Goal: Communication & Community: Answer question/provide support

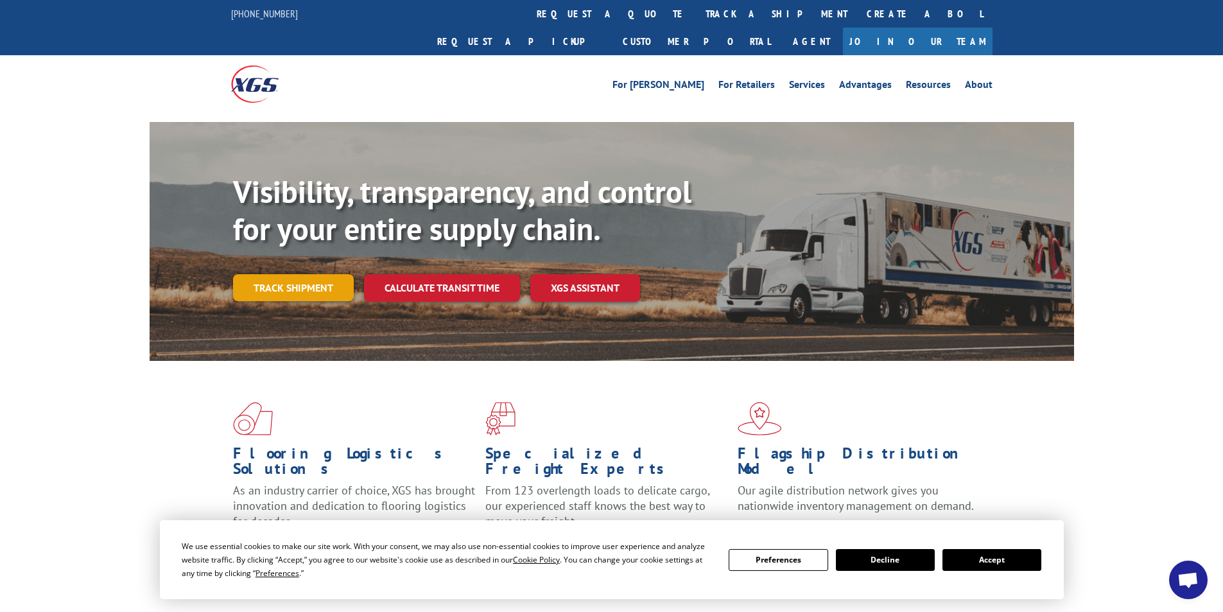
click at [300, 274] on link "Track shipment" at bounding box center [293, 287] width 121 height 27
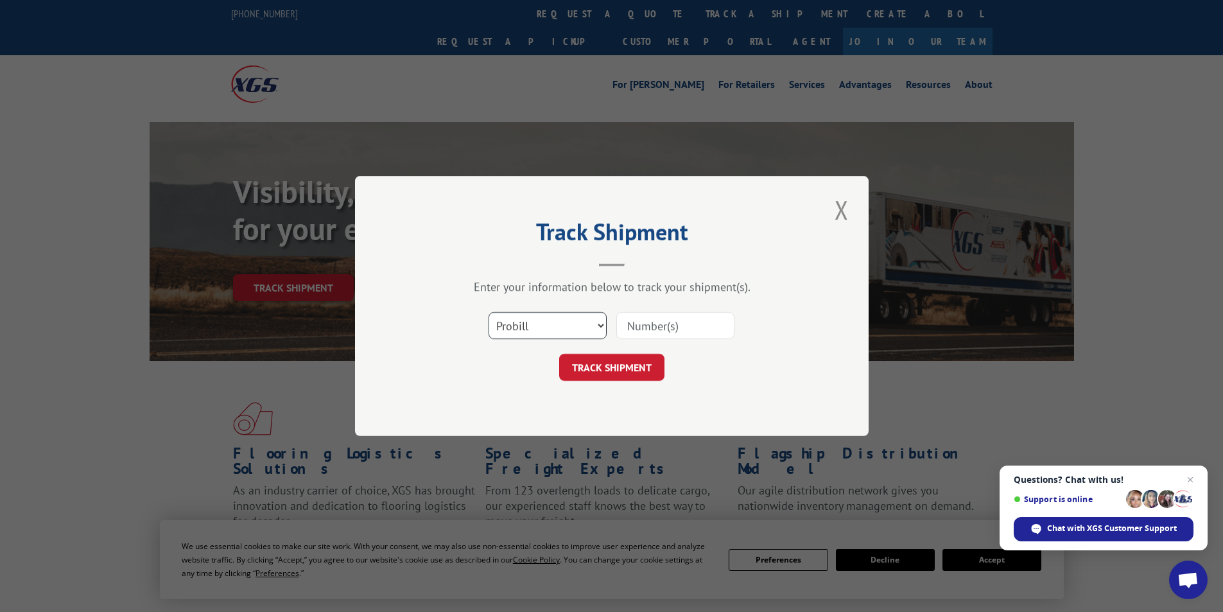
click at [600, 326] on select "Select category... Probill BOL PO" at bounding box center [548, 325] width 118 height 27
select select "bol"
click at [489, 312] on select "Select category... Probill BOL PO" at bounding box center [548, 325] width 118 height 27
click at [676, 329] on input at bounding box center [675, 325] width 118 height 27
type input "425140"
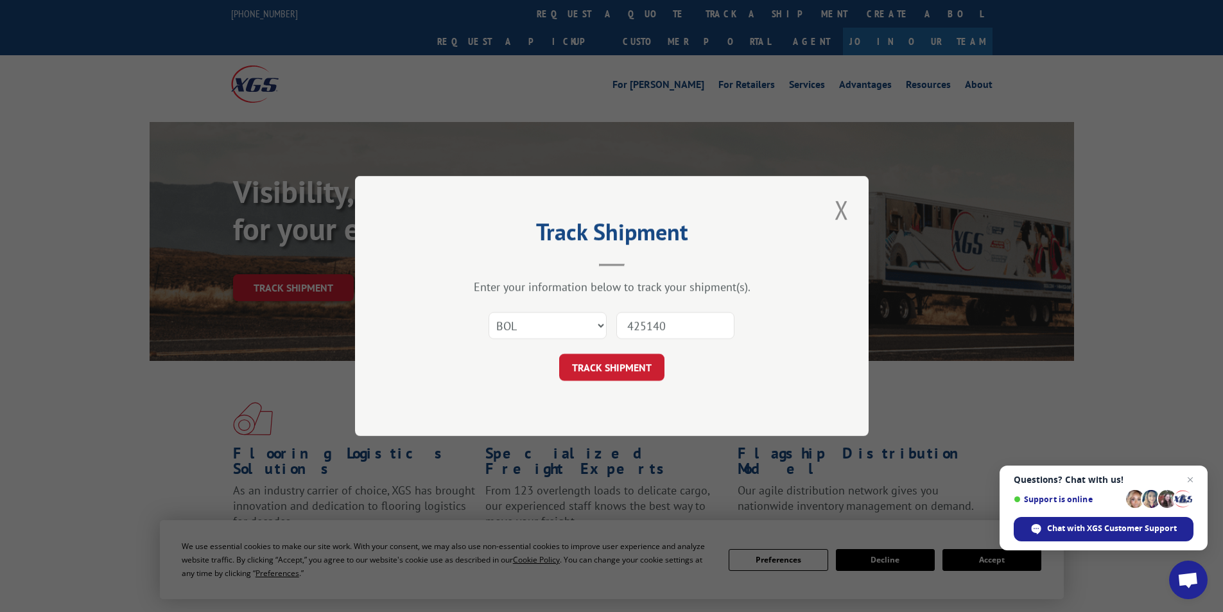
click button "TRACK SHIPMENT" at bounding box center [611, 367] width 105 height 27
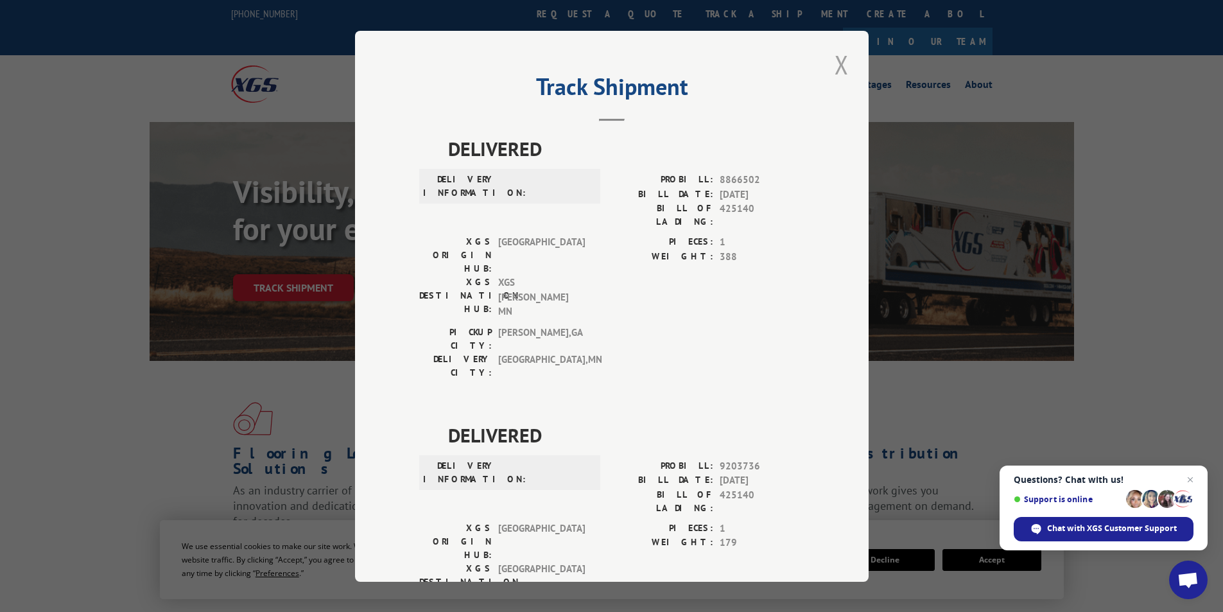
click at [837, 66] on button "Close modal" at bounding box center [842, 64] width 22 height 35
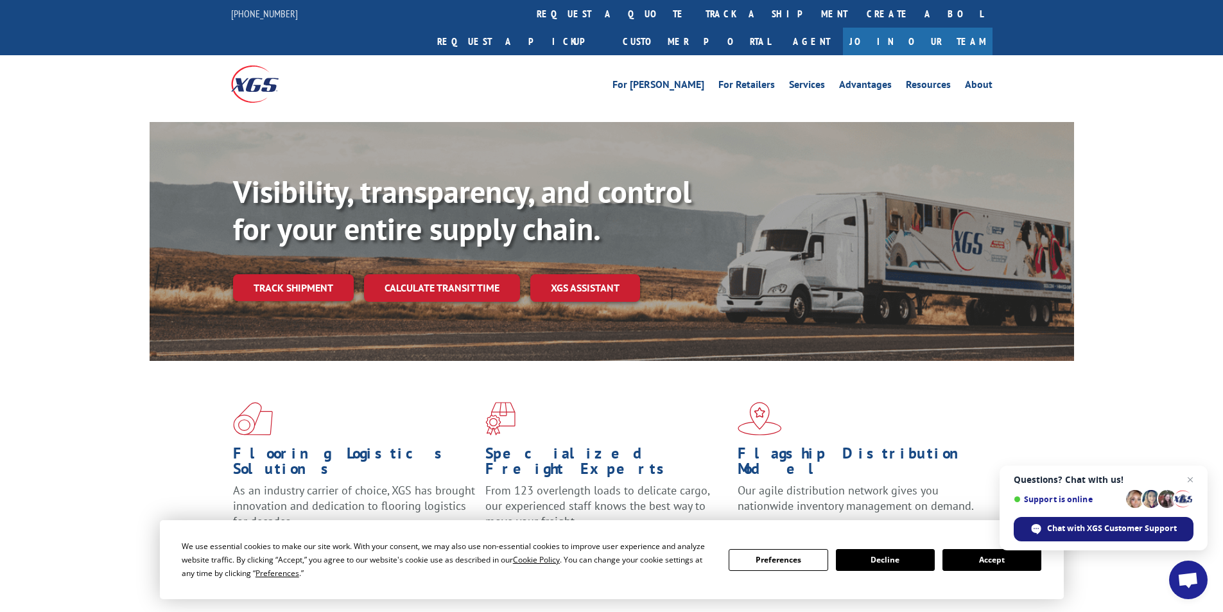
click at [1071, 528] on span "Chat with XGS Customer Support" at bounding box center [1112, 529] width 130 height 12
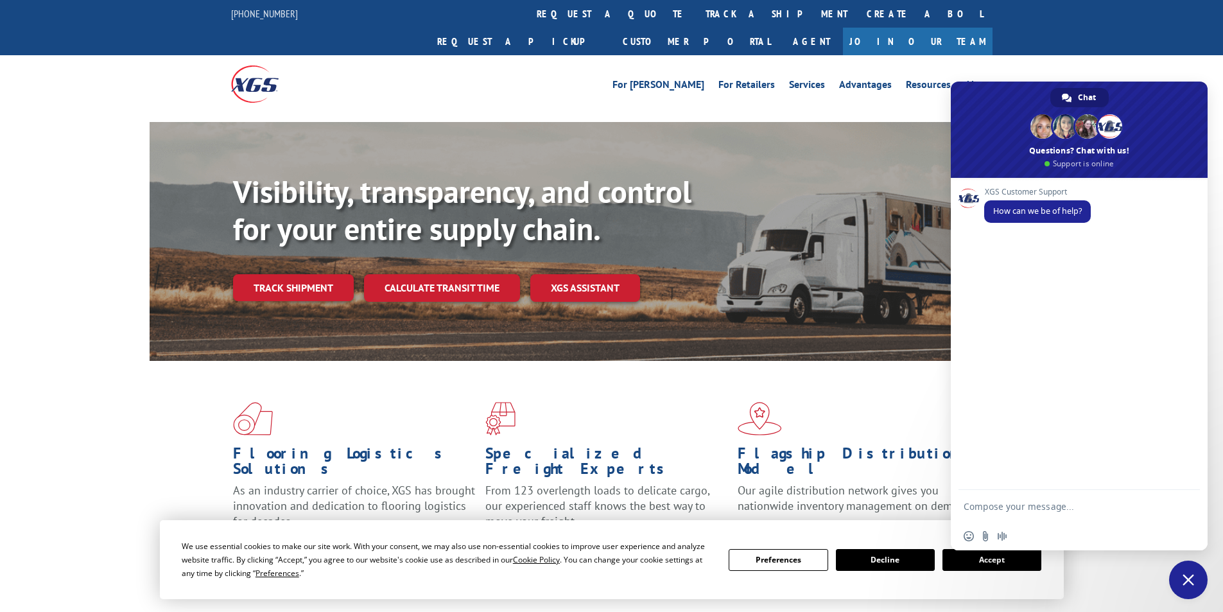
click at [993, 242] on div "XGS Customer Support How can we be of help?" at bounding box center [1079, 334] width 257 height 312
click at [998, 224] on div "XGS Customer Support How can we be of help?" at bounding box center [1092, 211] width 216 height 49
click at [1009, 210] on span "How can we be of help?" at bounding box center [1037, 210] width 89 height 11
click at [973, 507] on textarea "Compose your message..." at bounding box center [1066, 506] width 205 height 32
type textarea "i"
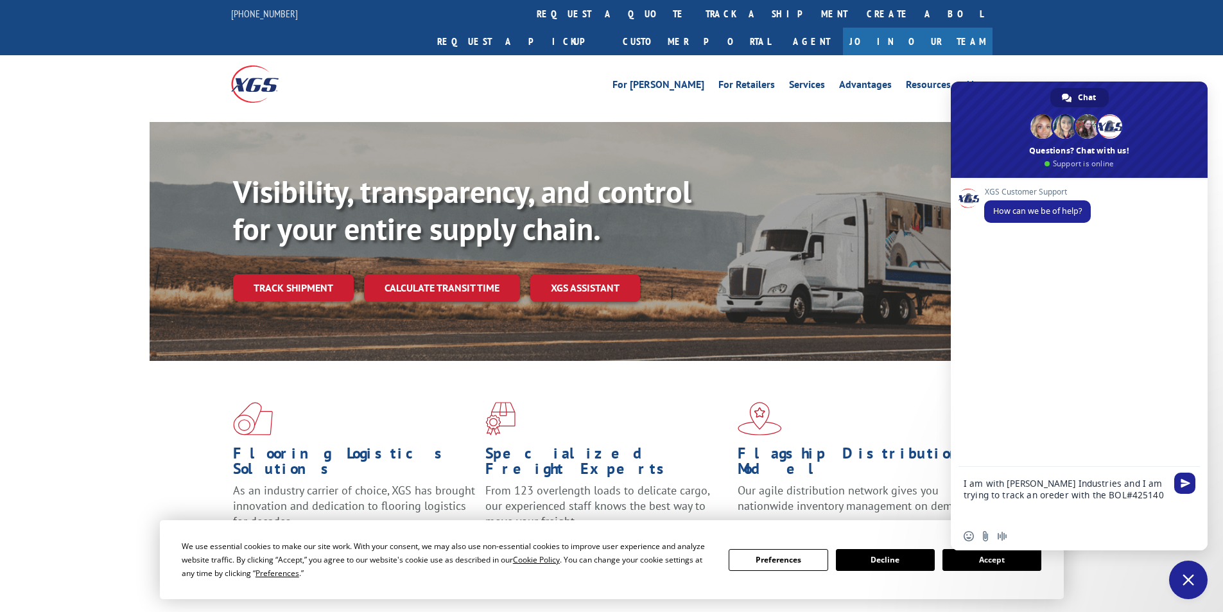
click at [1015, 493] on textarea "I am with [PERSON_NAME] Industries and I am trying to track an oreder with the …" at bounding box center [1066, 494] width 205 height 55
click at [1086, 494] on textarea "I am with [PERSON_NAME] Industries and I am trying to track an order with the B…" at bounding box center [1066, 494] width 205 height 55
type textarea "I am with [PERSON_NAME] Industries and I am trying to track an order with the B…"
click at [1187, 481] on span "Send" at bounding box center [1186, 483] width 10 height 10
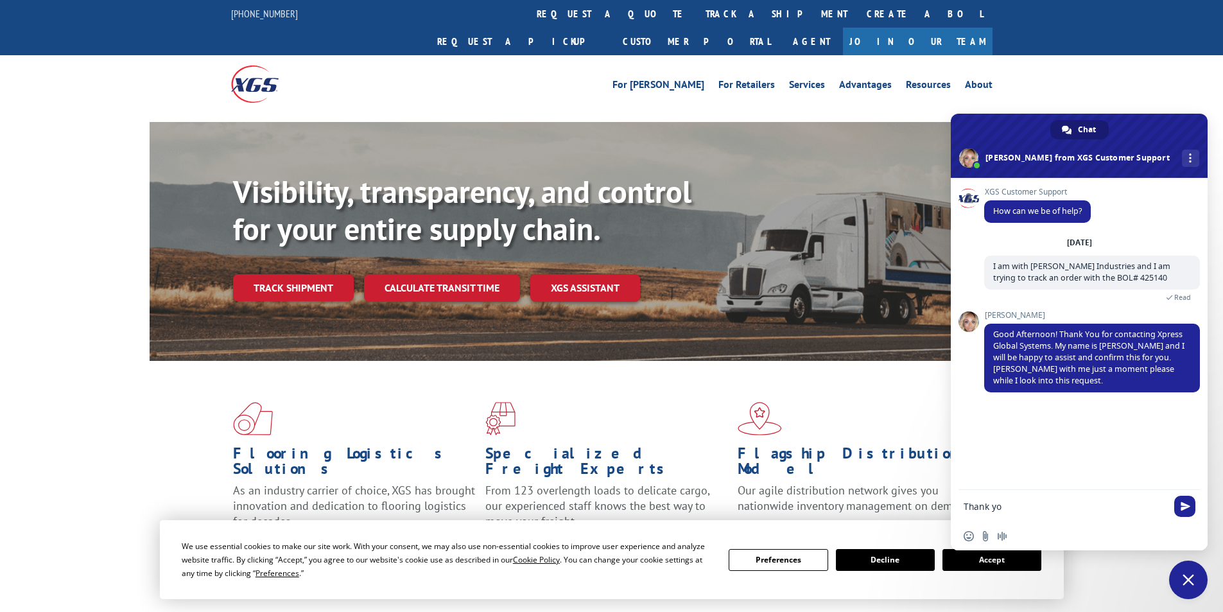
type textarea "Thank you"
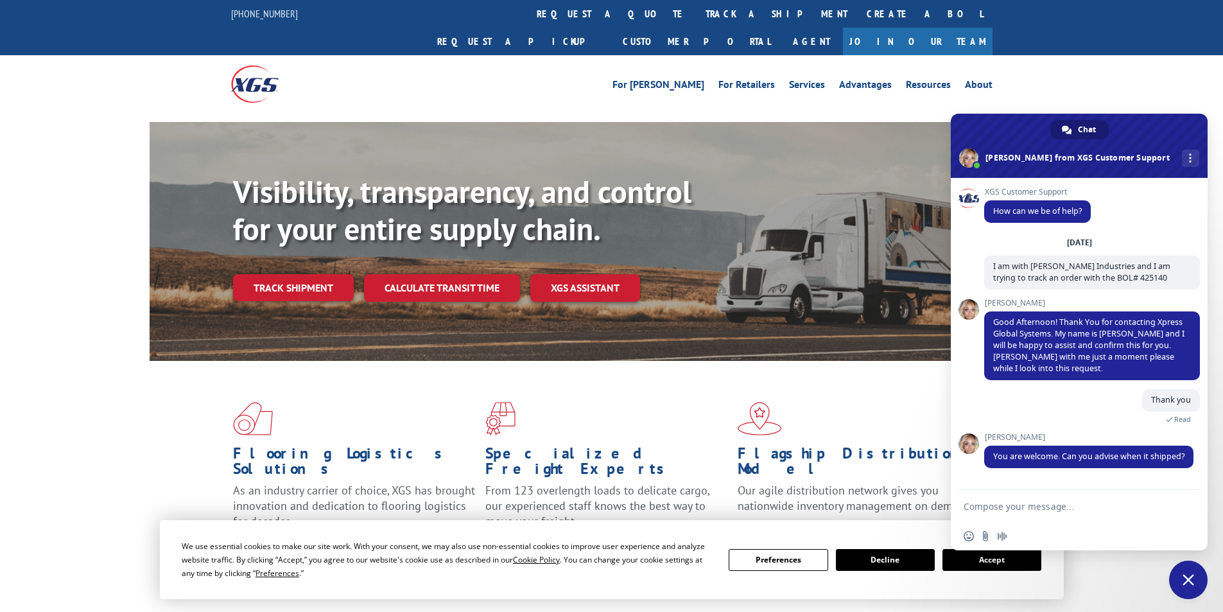
click at [993, 508] on textarea "Compose your message..." at bounding box center [1066, 506] width 205 height 32
click at [971, 509] on textarea "It shows it was picked up on [DATE] 16:18" at bounding box center [1066, 500] width 205 height 44
click at [1151, 497] on textarea "It shows it was picked up on [DATE] 16:18" at bounding box center [1066, 500] width 205 height 44
type textarea "It shows it was picked up on [DATE] 16:18, the vehicle number is 643228XGSI"
click at [1187, 482] on span "Send" at bounding box center [1186, 483] width 10 height 10
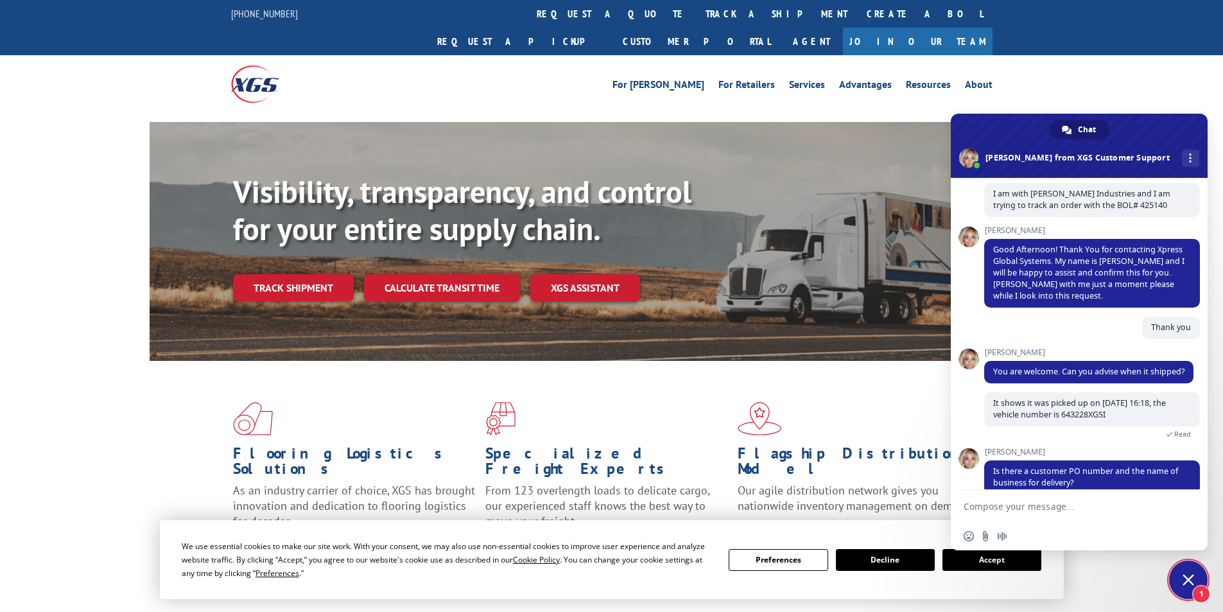
scroll to position [103, 0]
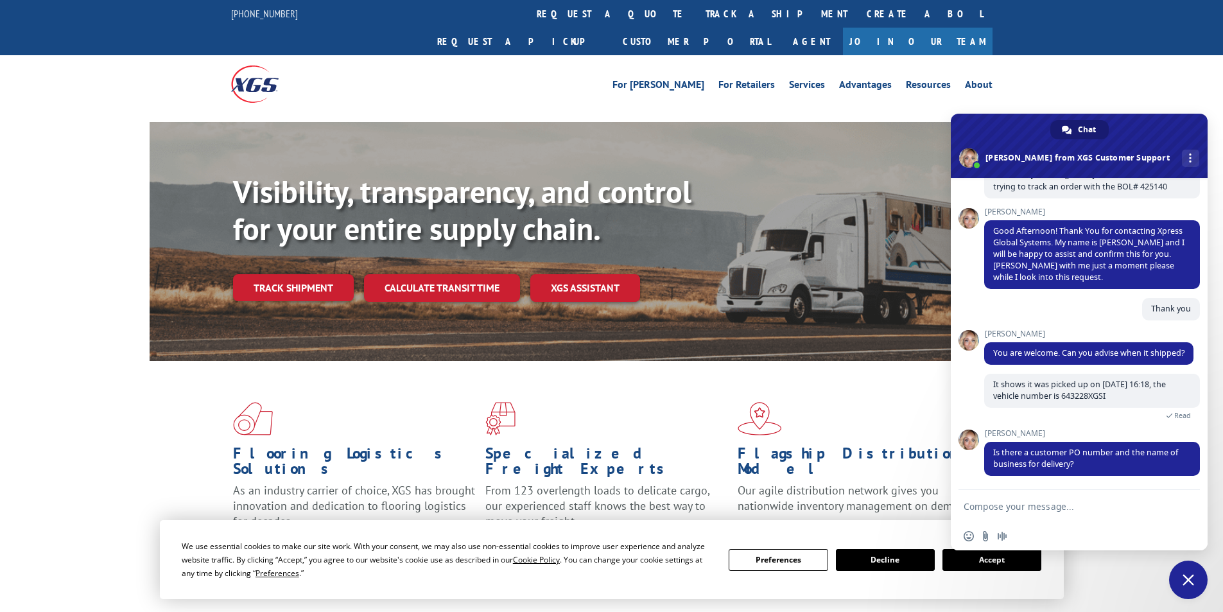
click at [988, 507] on textarea "Compose your message..." at bounding box center [1066, 506] width 205 height 32
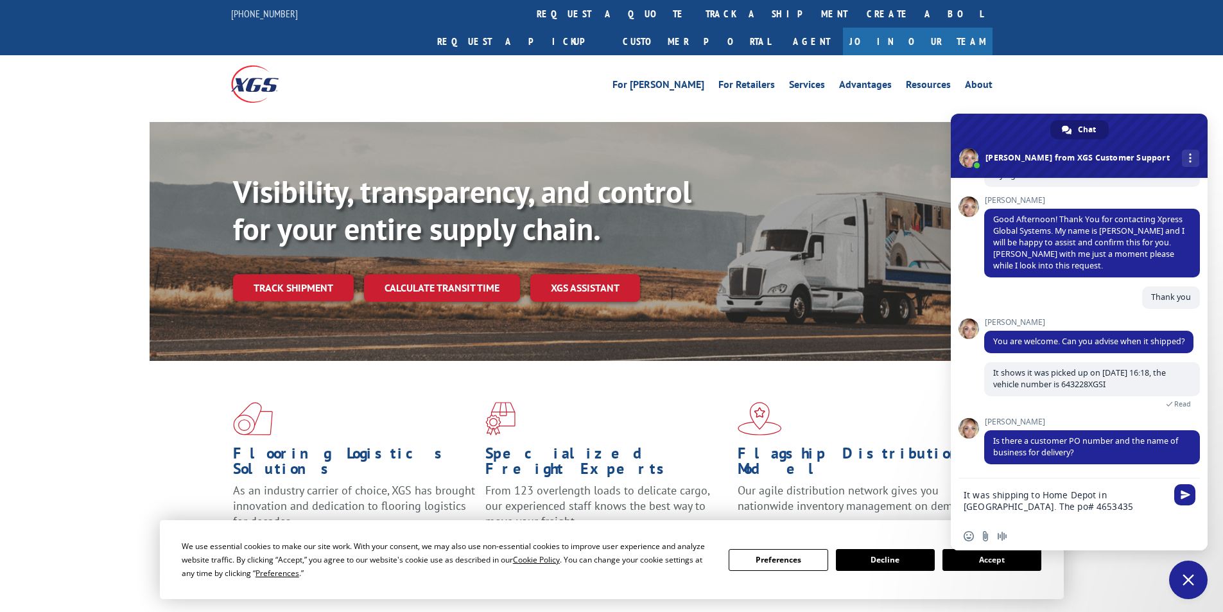
type textarea "It was shipping to Home Depot in [GEOGRAPHIC_DATA]. The po# 46534358"
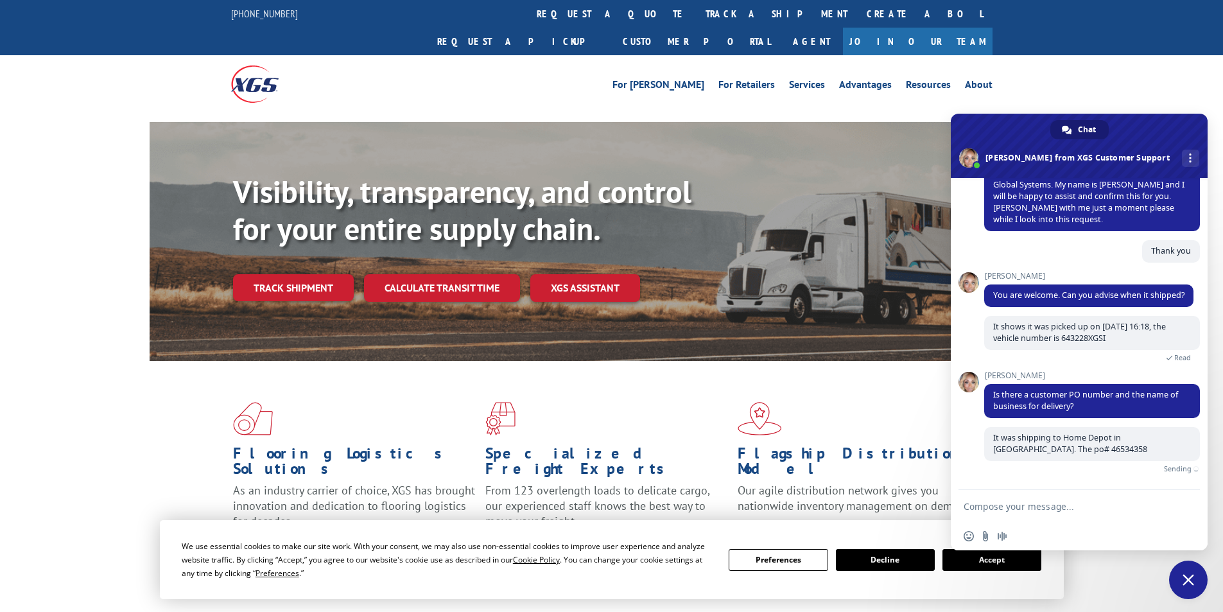
scroll to position [146, 0]
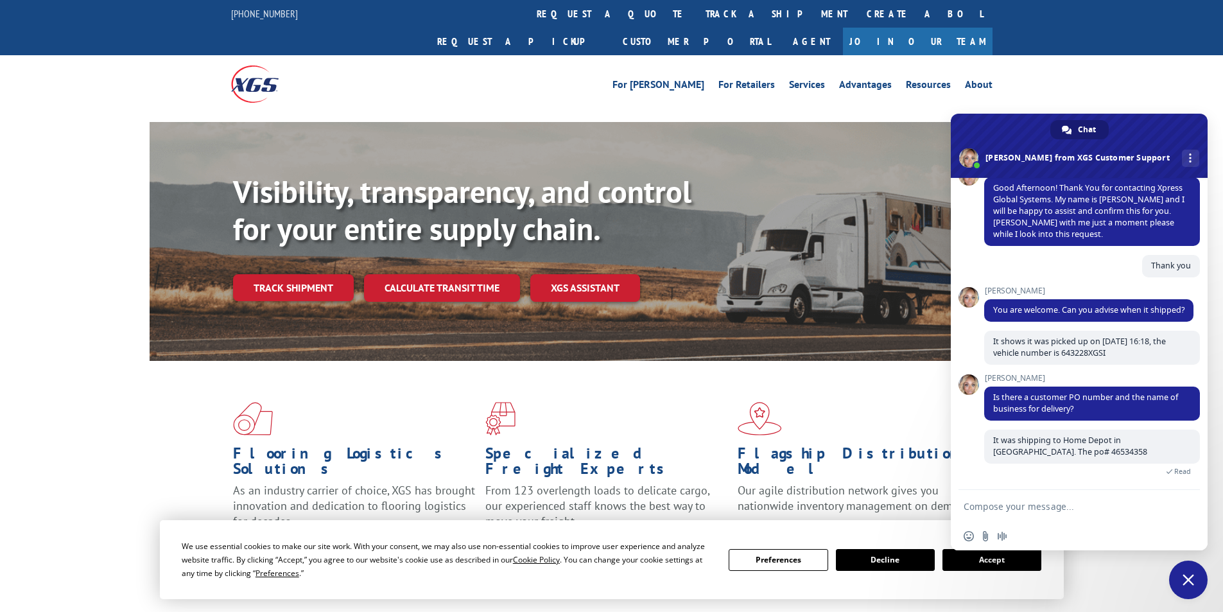
click at [350, 402] on span at bounding box center [359, 418] width 252 height 33
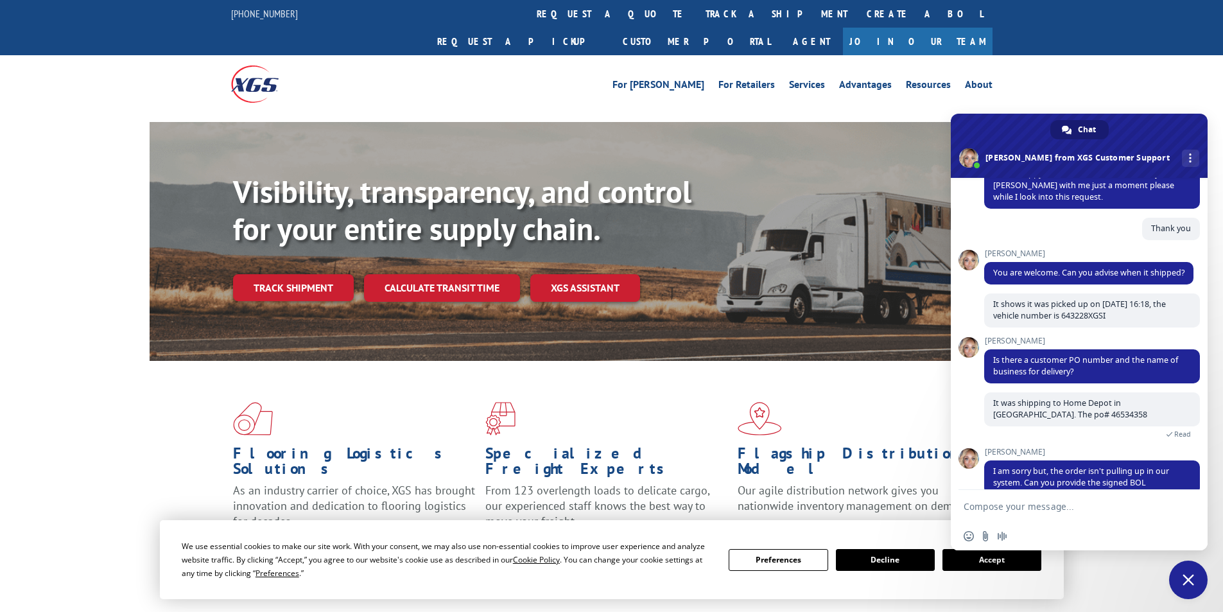
scroll to position [202, 0]
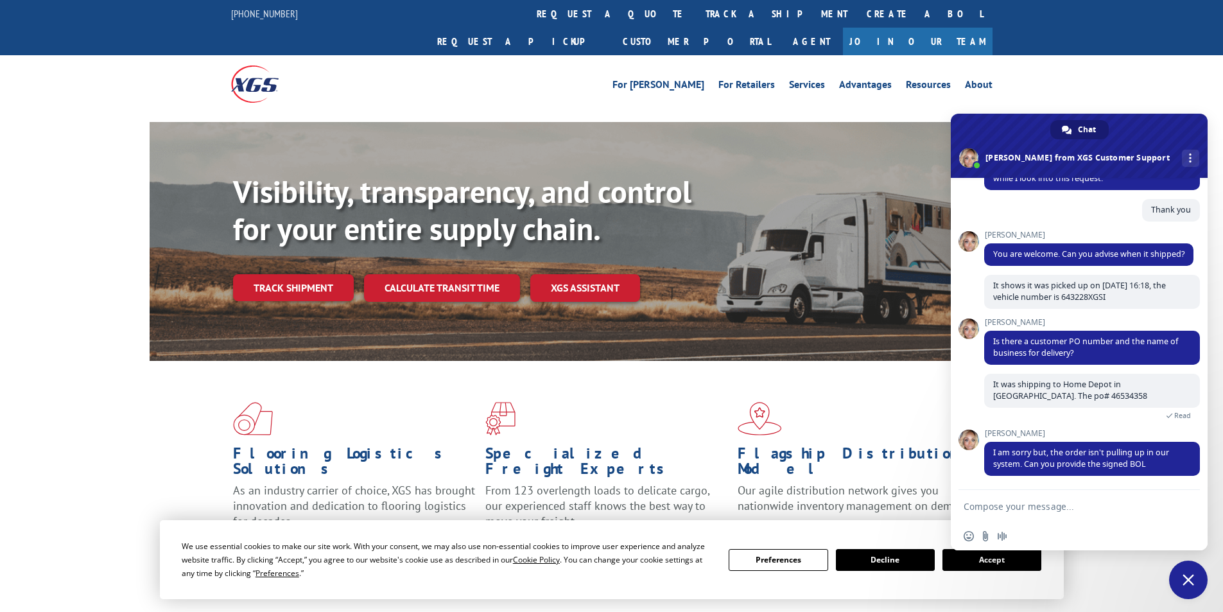
click at [986, 507] on textarea "Compose your message..." at bounding box center [1066, 506] width 205 height 32
type textarea "That is what I am looking for"
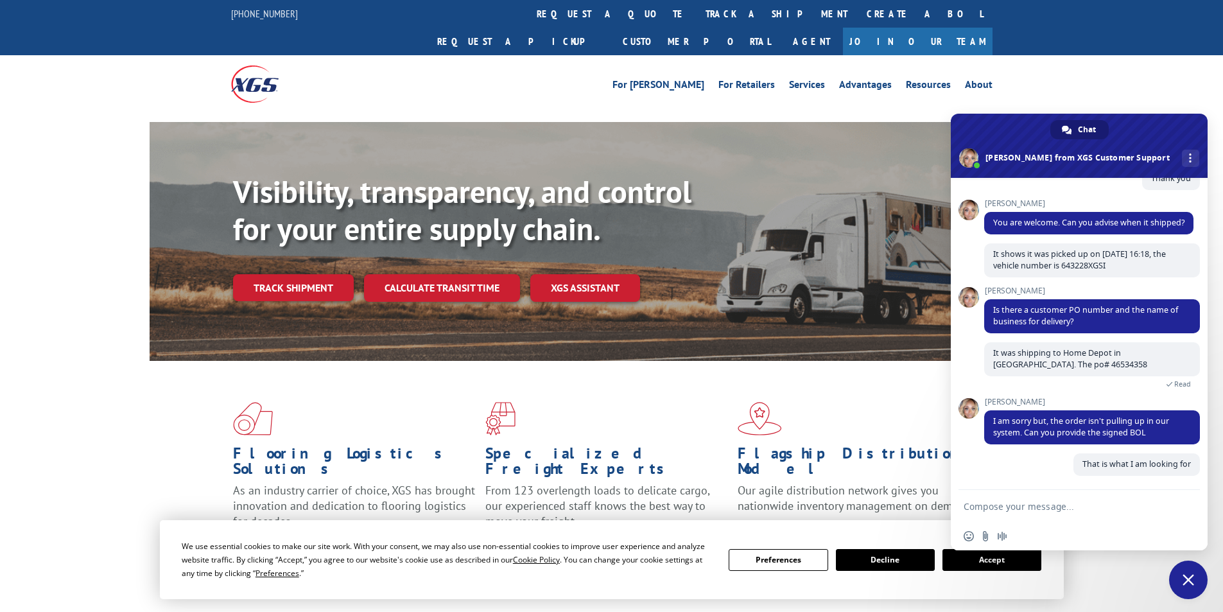
scroll to position [233, 0]
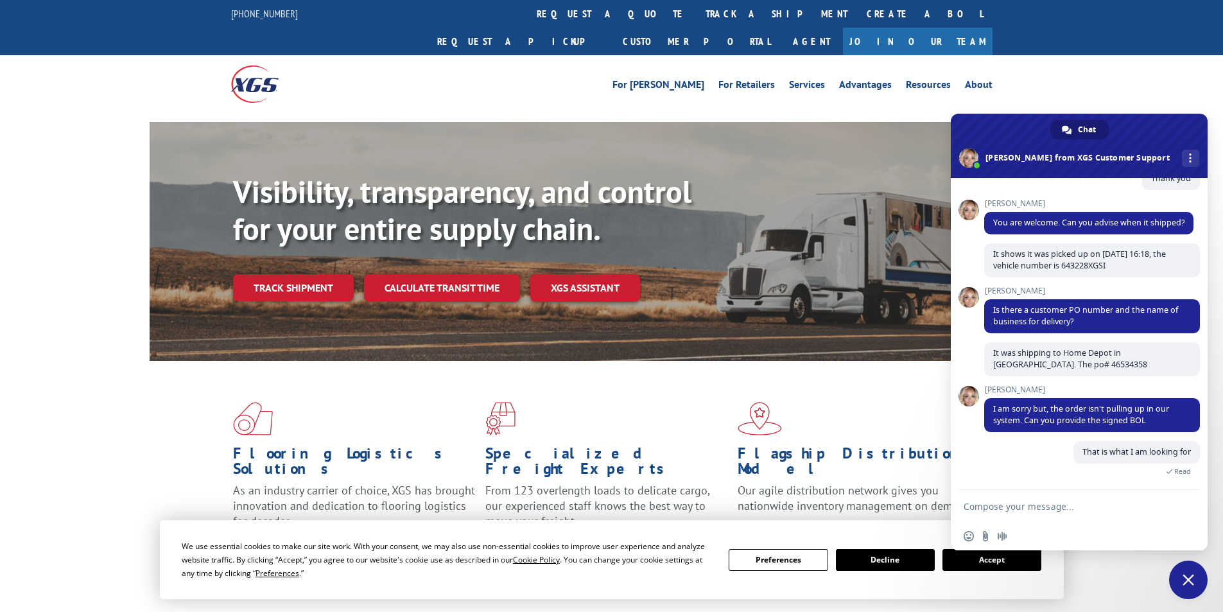
click at [1000, 510] on textarea "Compose your message..." at bounding box center [1066, 506] width 205 height 32
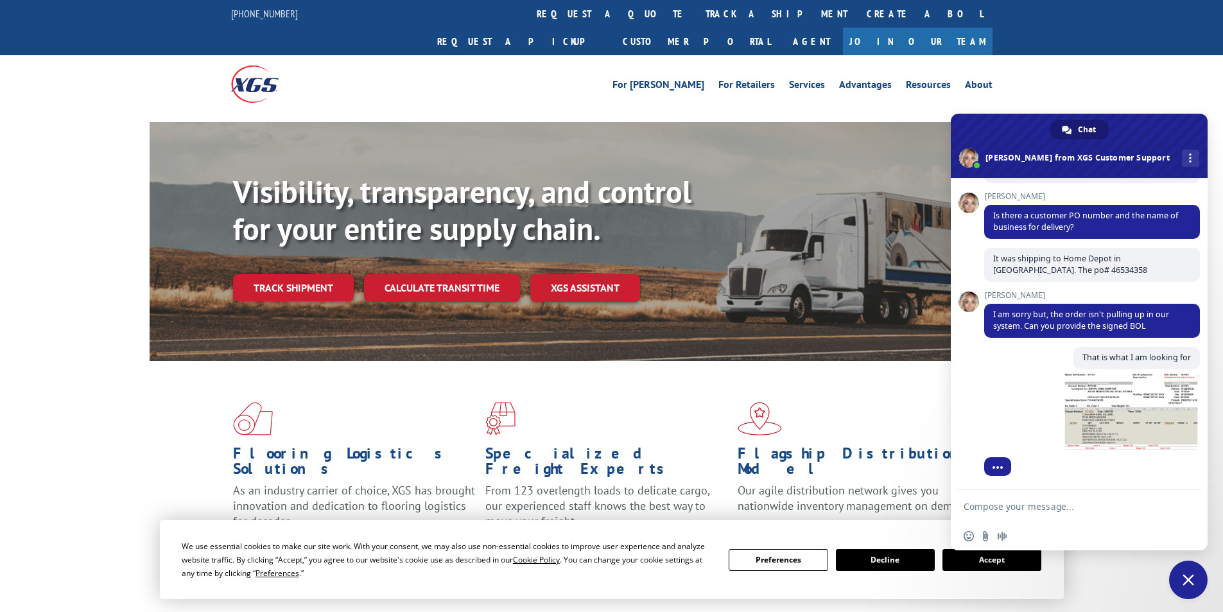
scroll to position [340, 0]
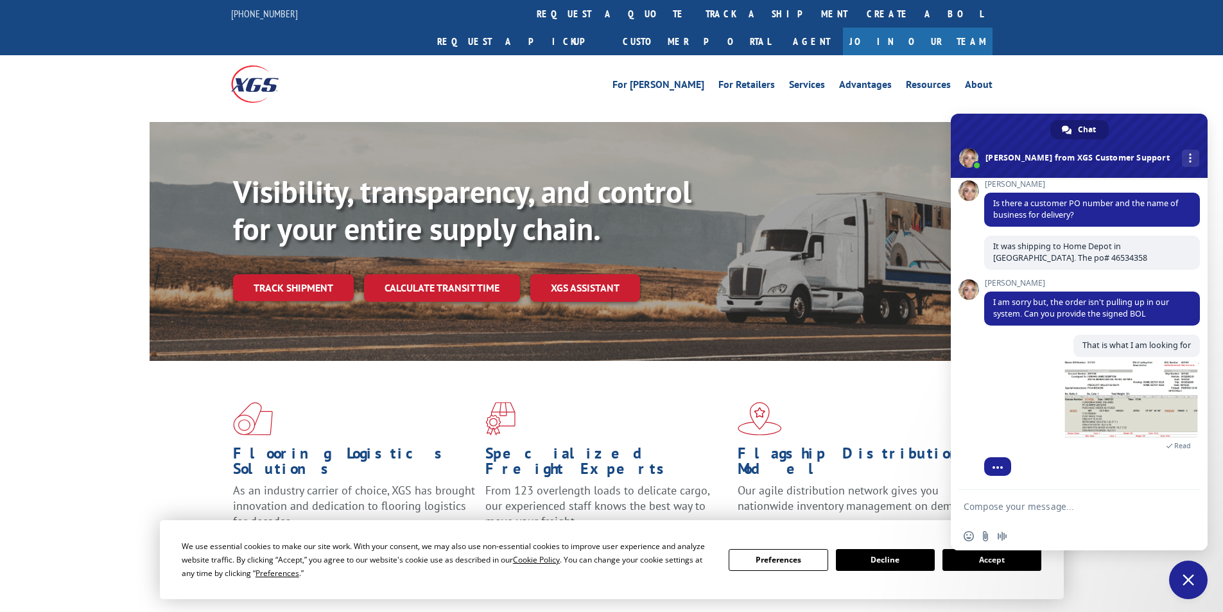
click at [981, 505] on textarea "Compose your message..." at bounding box center [1066, 506] width 205 height 32
type textarea "This is all I have"
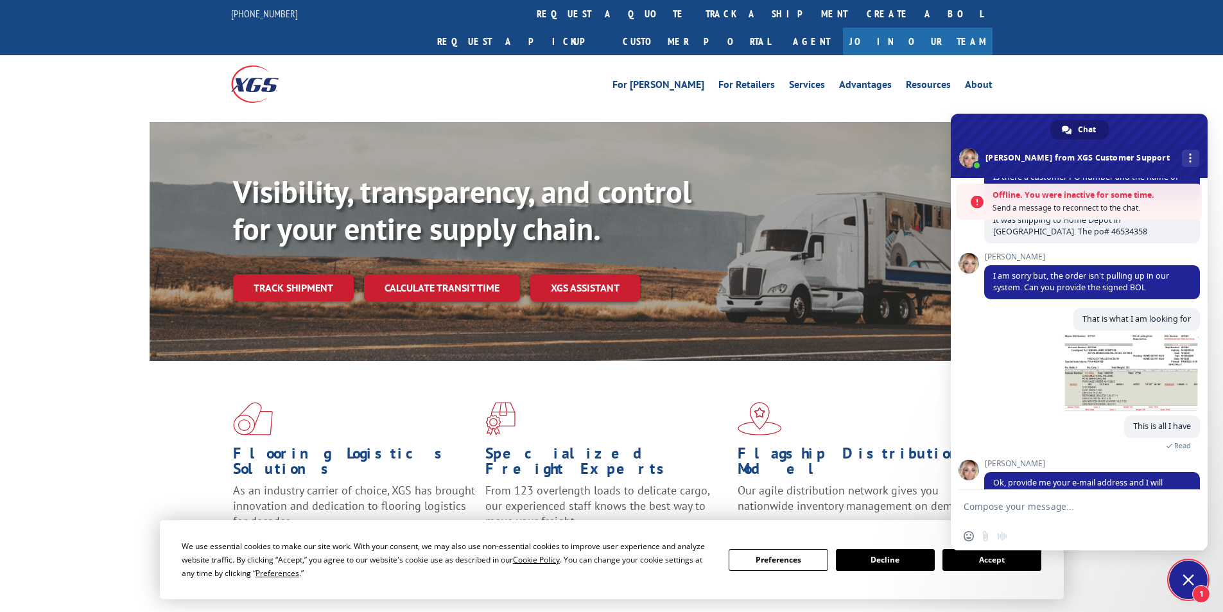
scroll to position [438, 0]
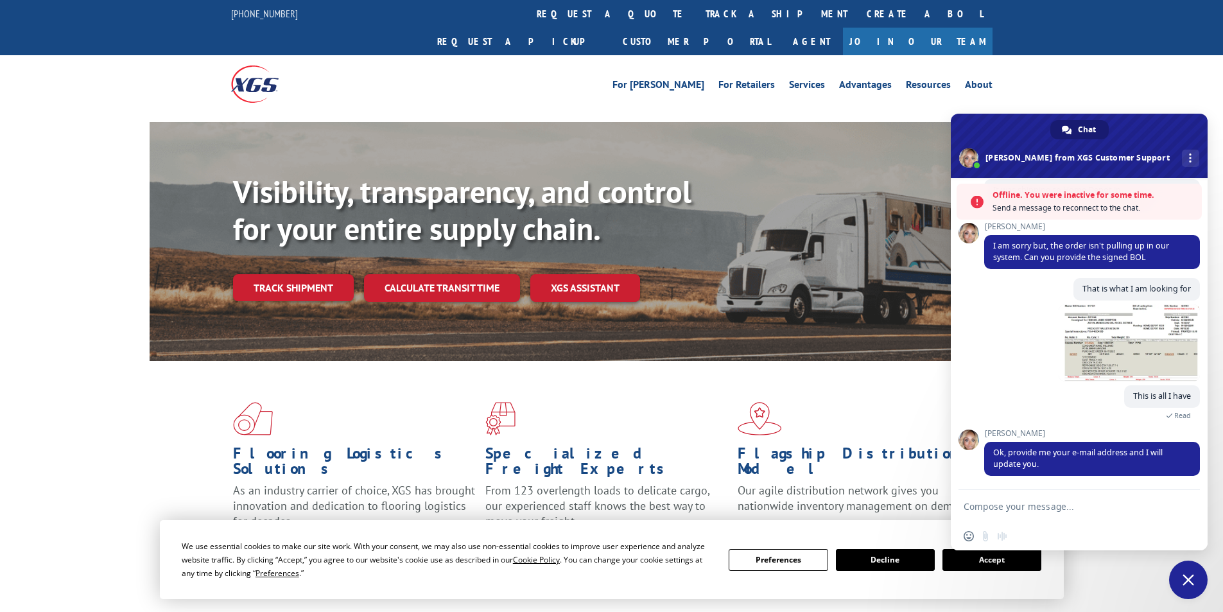
click at [964, 505] on textarea "Compose your message..." at bounding box center [1066, 506] width 205 height 32
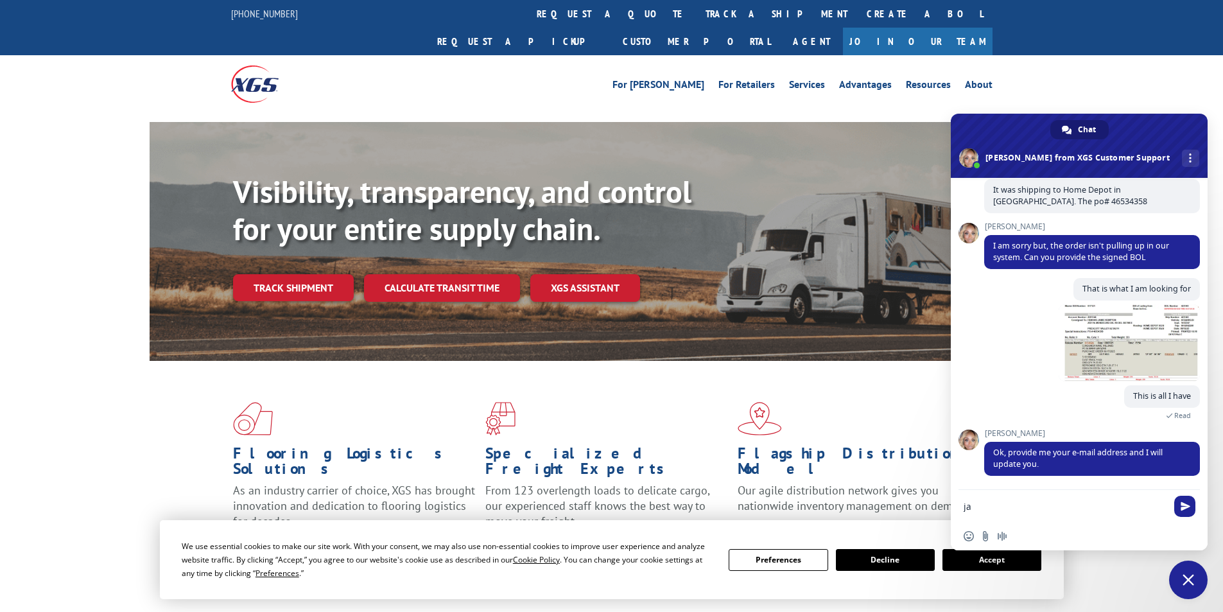
scroll to position [396, 0]
type textarea "[PERSON_NAME][EMAIL_ADDRESS][PERSON_NAME][DOMAIN_NAME]"
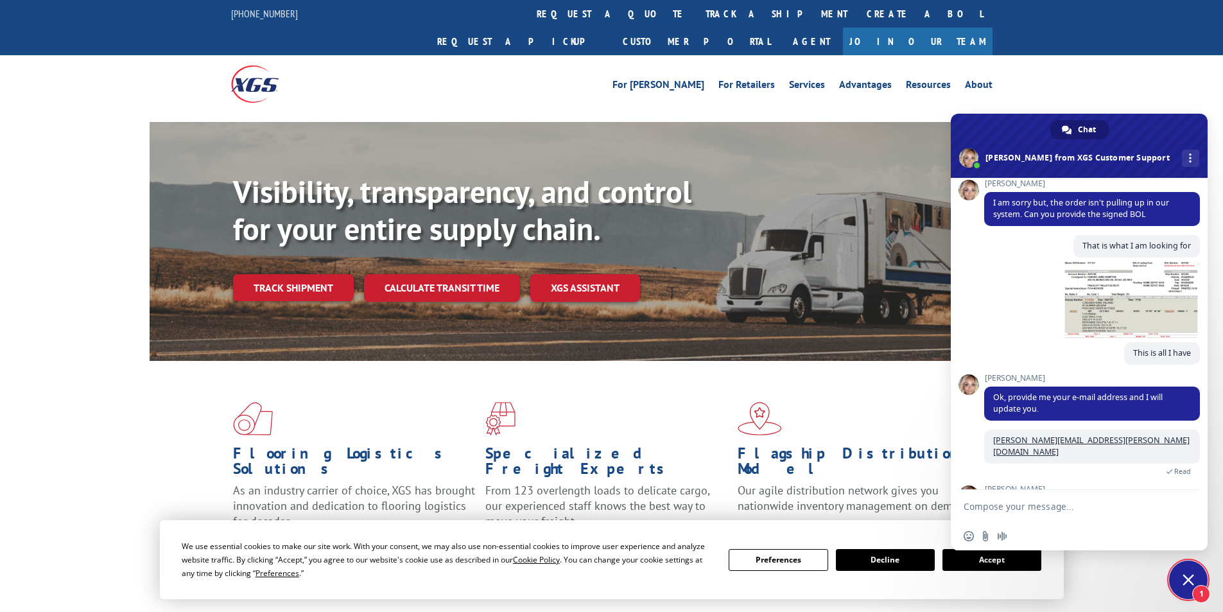
scroll to position [472, 0]
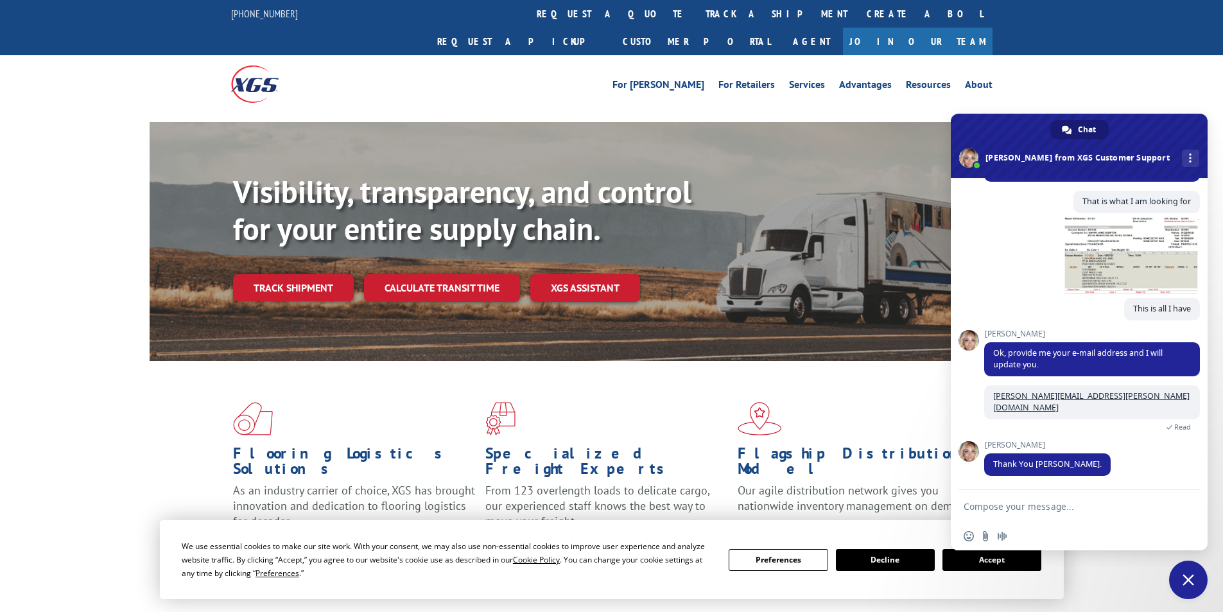
click at [981, 513] on textarea "Compose your message..." at bounding box center [1066, 506] width 205 height 32
type textarea "Thank you"
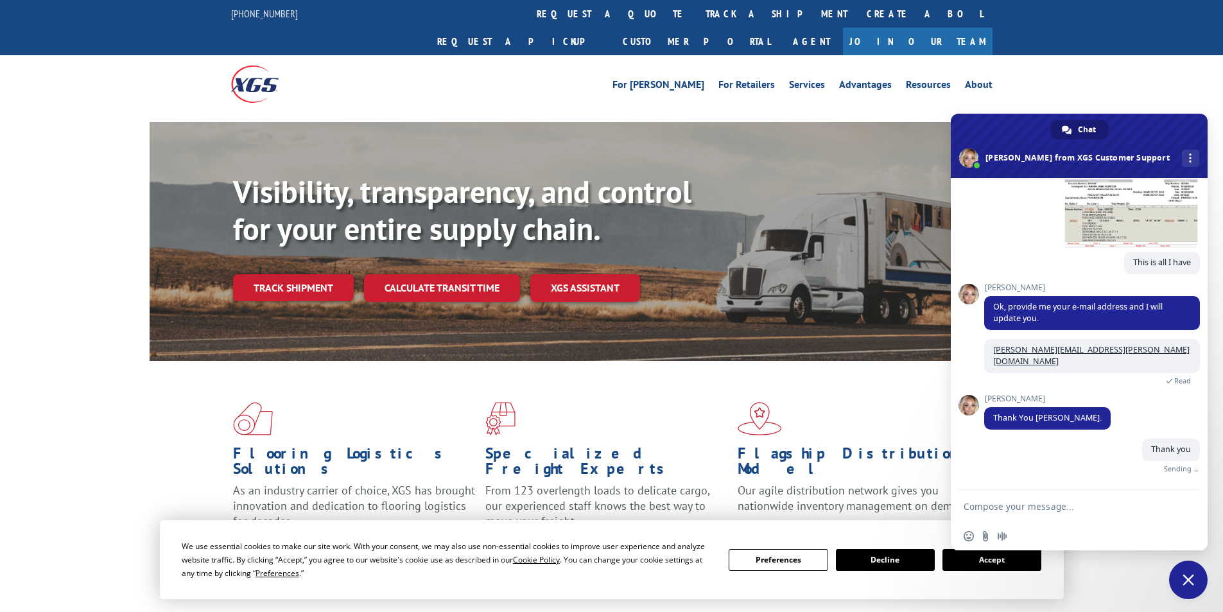
scroll to position [503, 0]
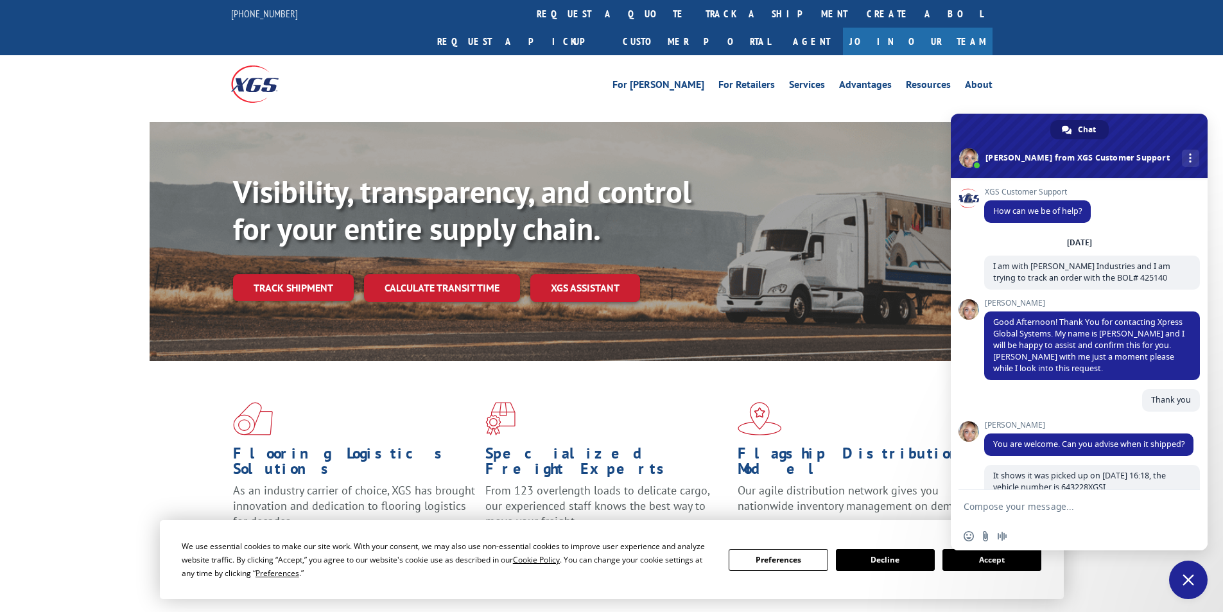
scroll to position [675, 0]
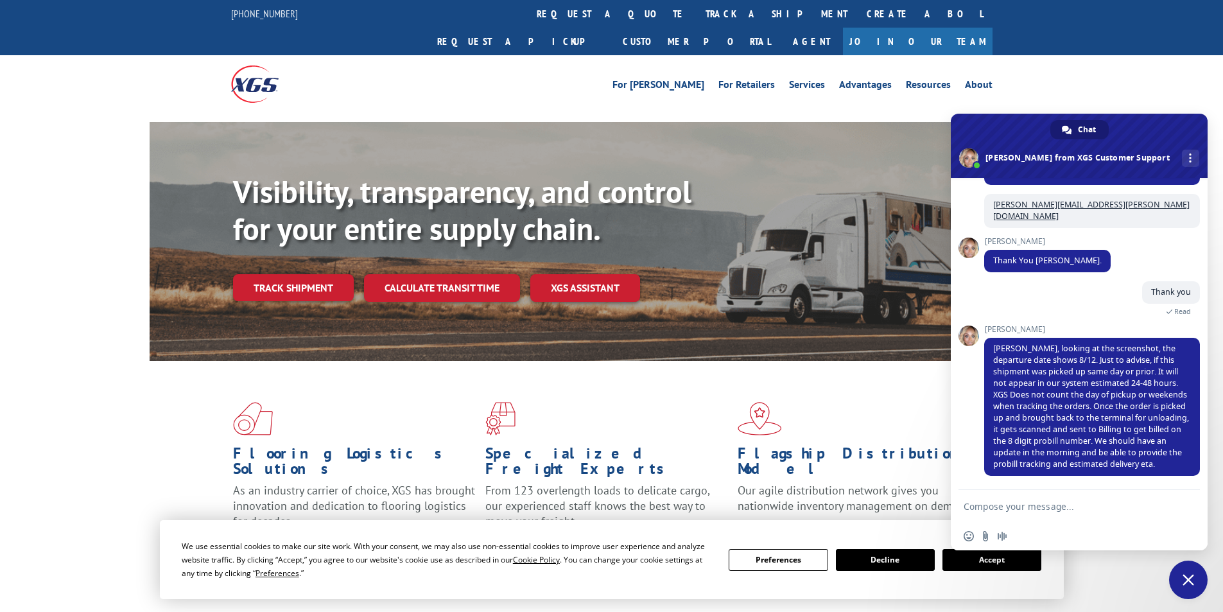
click at [979, 502] on textarea "Compose your message..." at bounding box center [1066, 506] width 205 height 32
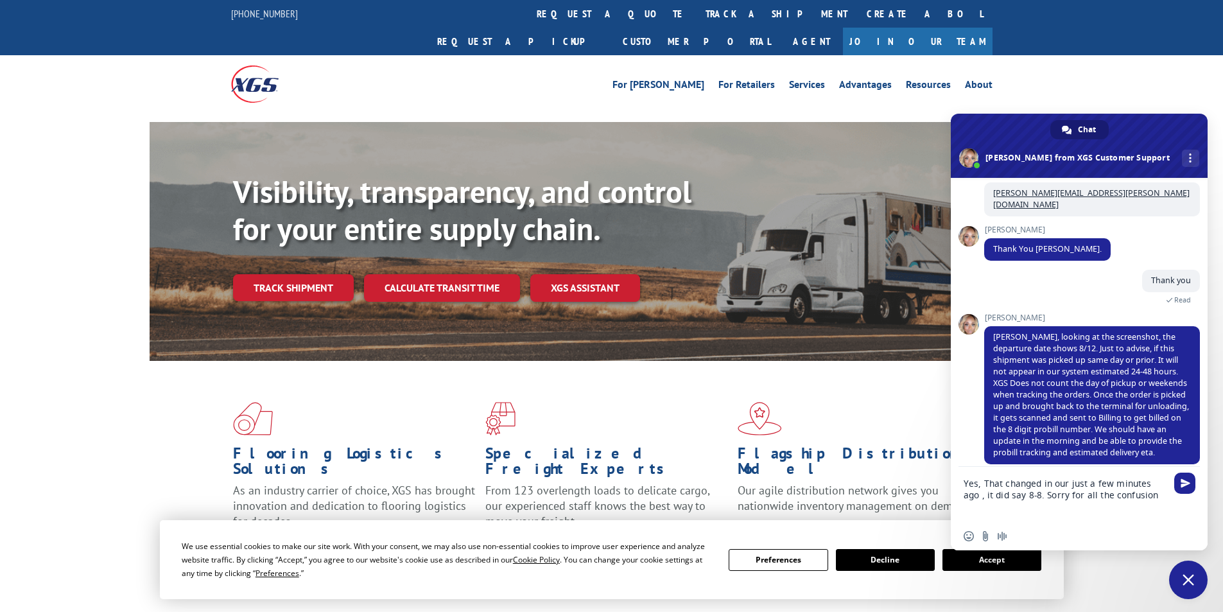
type textarea "Yes, That changed in our just a few minutes ago , it did say 8-8. Sorry for all…"
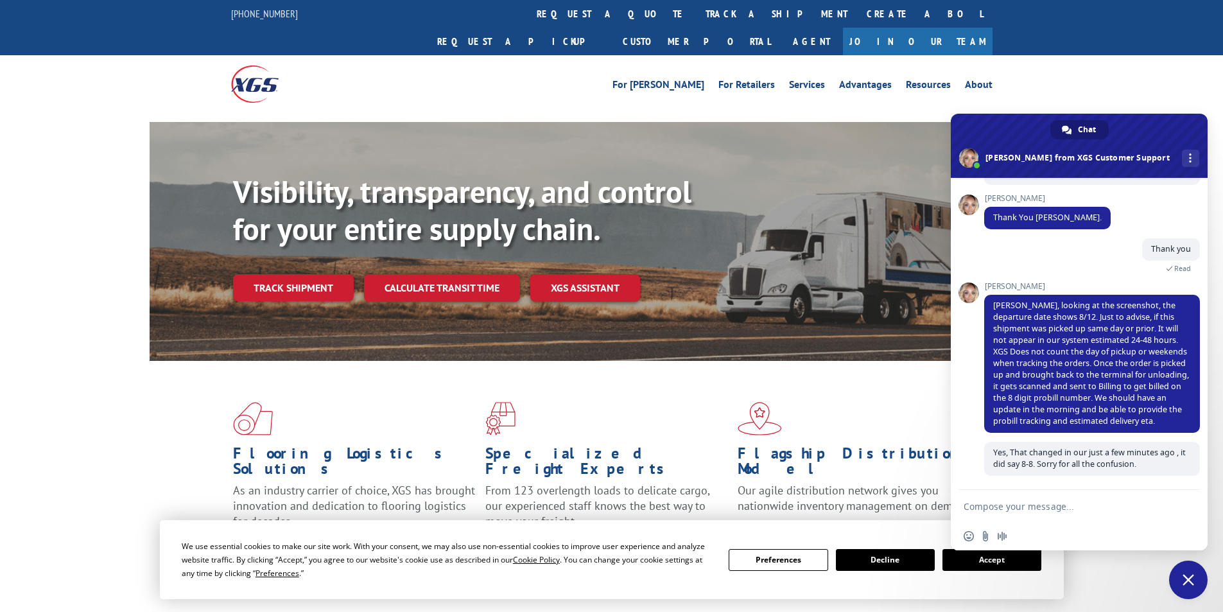
scroll to position [718, 0]
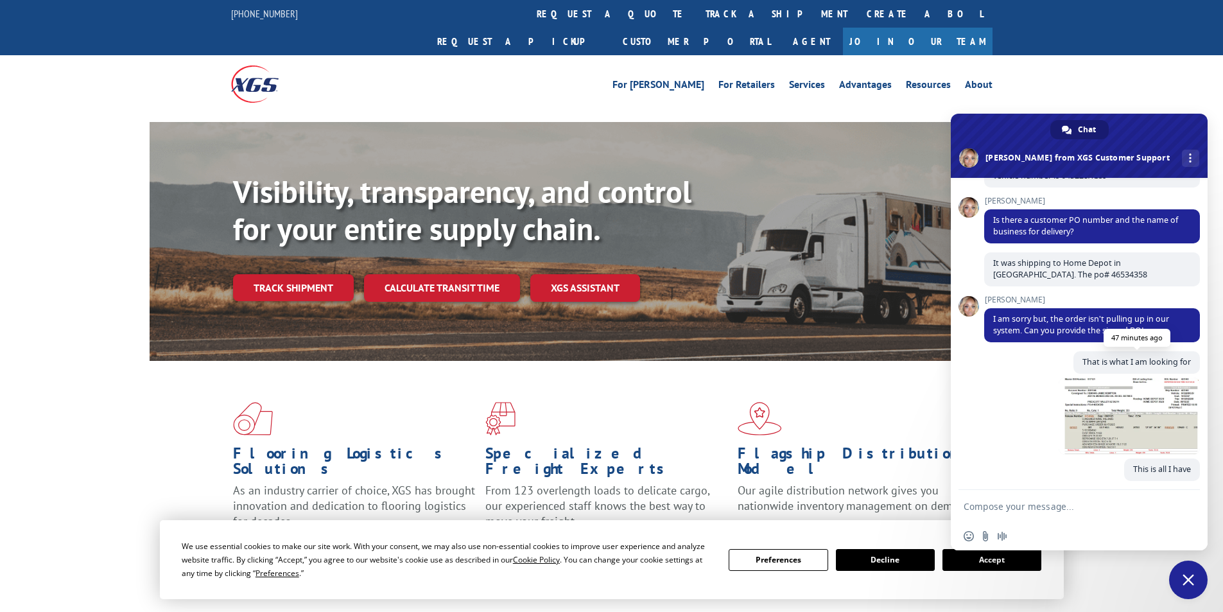
scroll to position [388, 0]
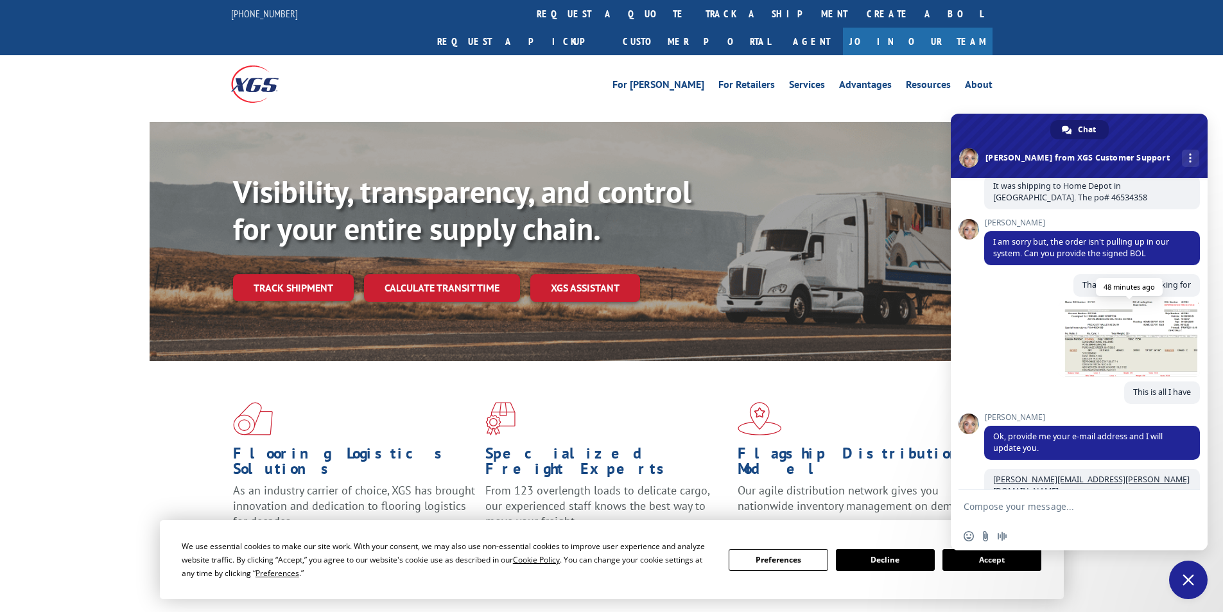
click at [1120, 359] on span at bounding box center [1129, 339] width 141 height 77
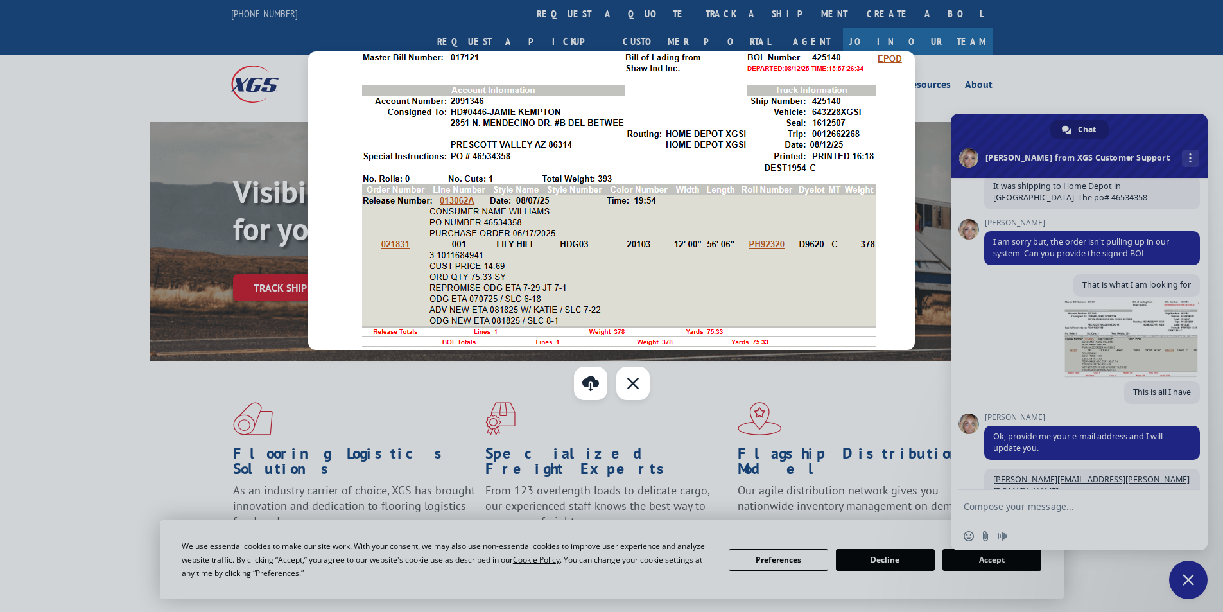
click at [1035, 355] on div at bounding box center [611, 306] width 1223 height 612
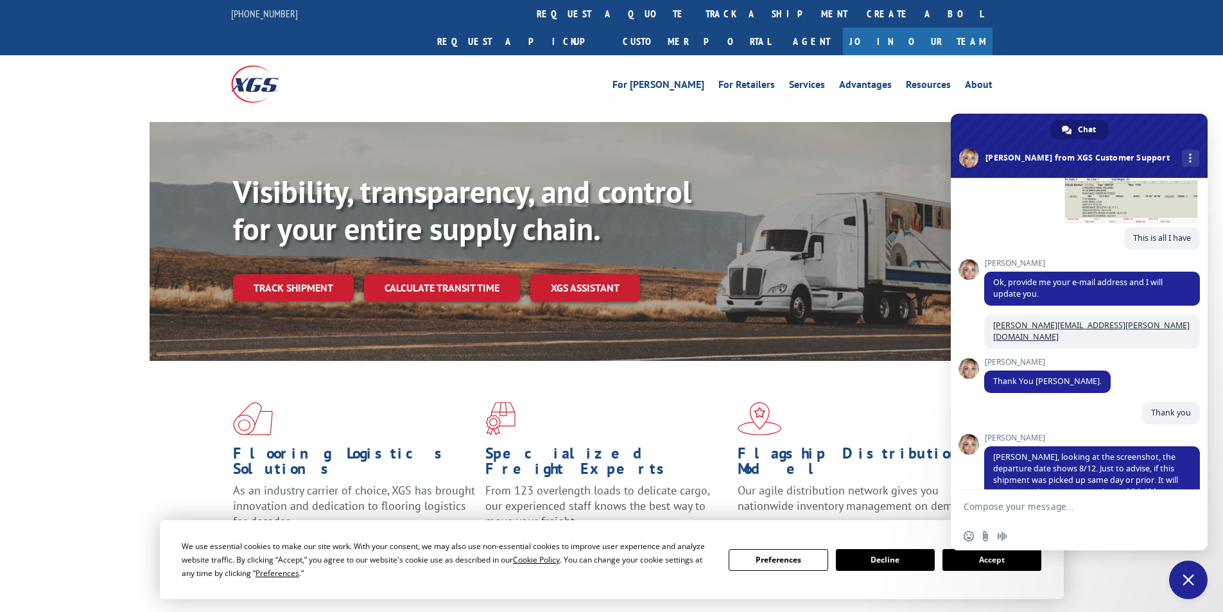
scroll to position [466, 0]
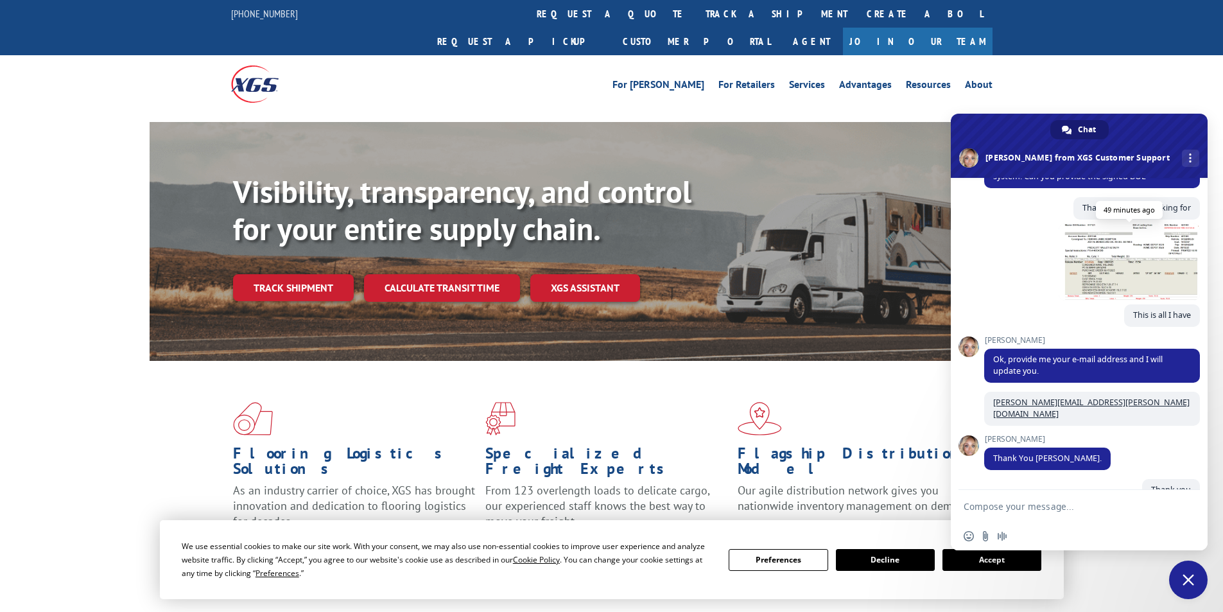
click at [1121, 277] on span at bounding box center [1129, 261] width 141 height 77
